Goal: Information Seeking & Learning: Learn about a topic

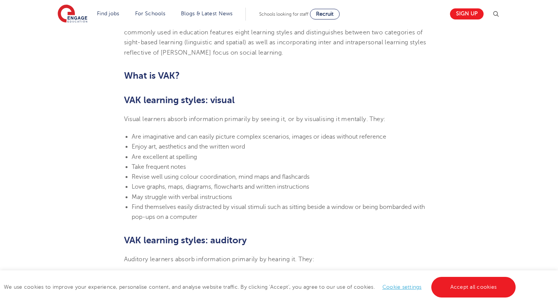
scroll to position [461, 0]
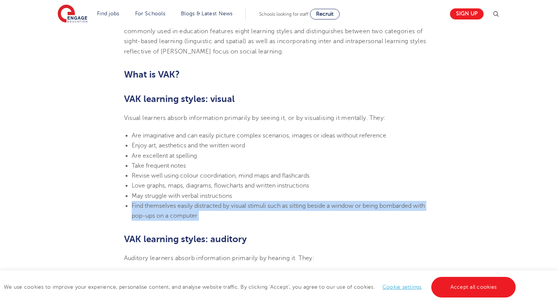
drag, startPoint x: 132, startPoint y: 203, endPoint x: 192, endPoint y: 221, distance: 62.7
click at [192, 221] on section "24th March 2023 VAK learning styles: what are they and what do they mean? Engag…" at bounding box center [279, 284] width 463 height 1068
copy span "Find themselves easily distracted by visual stimuli such as sitting beside a wi…"
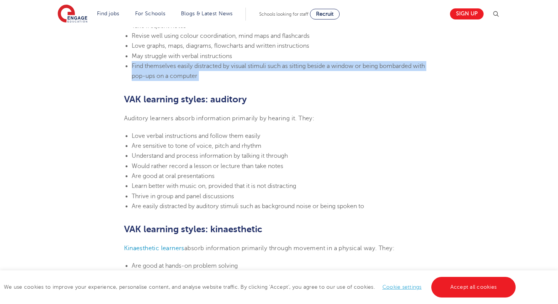
scroll to position [606, 0]
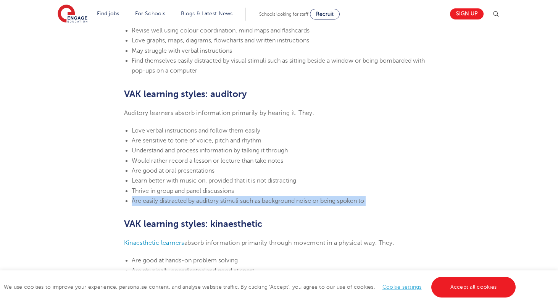
drag, startPoint x: 133, startPoint y: 198, endPoint x: 254, endPoint y: 211, distance: 122.0
click at [254, 211] on section "24th March 2023 VAK learning styles: what are they and what do they mean? Engag…" at bounding box center [279, 139] width 463 height 1068
copy span "Are easily distracted by auditory stimuli such as background noise or being spo…"
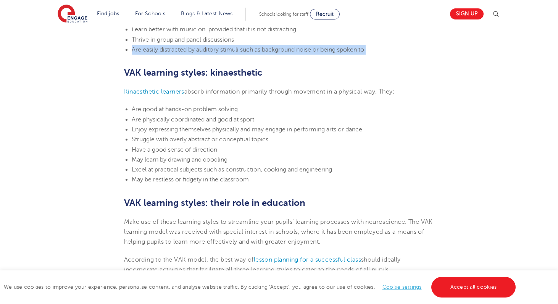
scroll to position [764, 0]
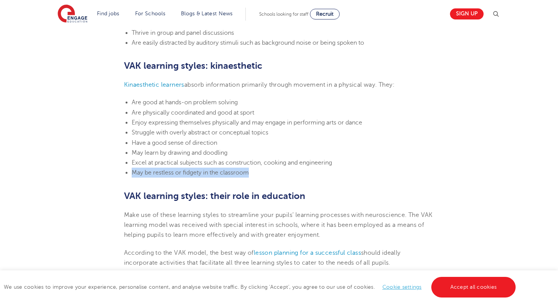
drag, startPoint x: 132, startPoint y: 172, endPoint x: 250, endPoint y: 171, distance: 118.3
click at [250, 171] on li "May be restless or fidgety in the classroom" at bounding box center [283, 173] width 303 height 10
copy span "May be restless or fidgety in the classroom"
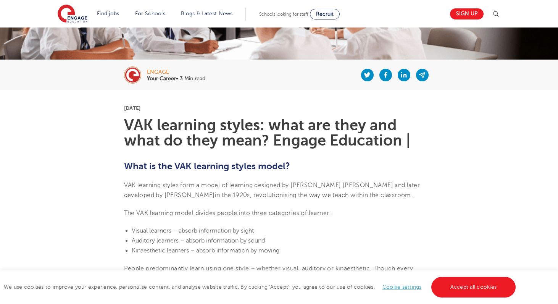
scroll to position [121, 0]
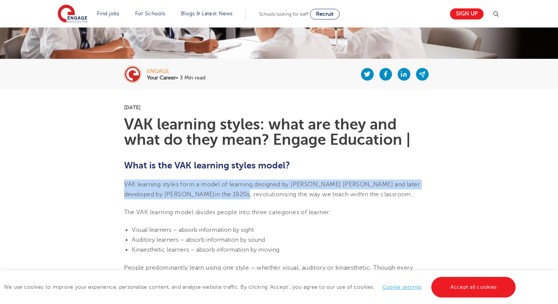
drag, startPoint x: 124, startPoint y: 184, endPoint x: 184, endPoint y: 195, distance: 60.9
click at [184, 195] on span "VAK learning styles form a model of learning designed by [PERSON_NAME] [PERSON_…" at bounding box center [272, 189] width 296 height 17
copy span "VAK learning styles form a model of learning designed by [PERSON_NAME] [PERSON_…"
